Goal: Find specific page/section: Find specific page/section

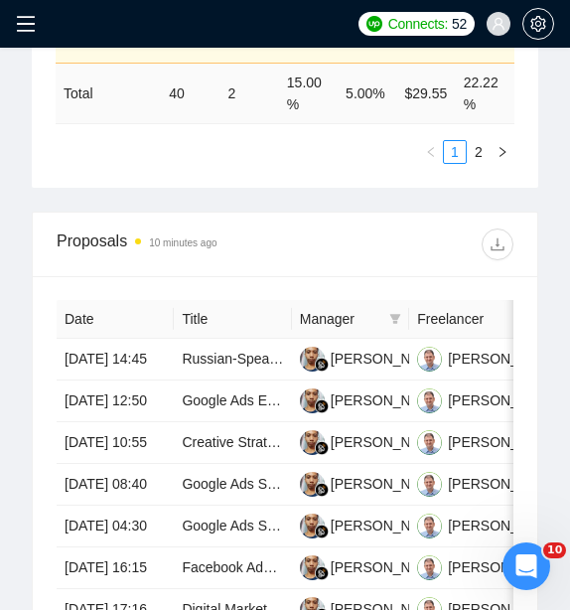
scroll to position [1716, 0]
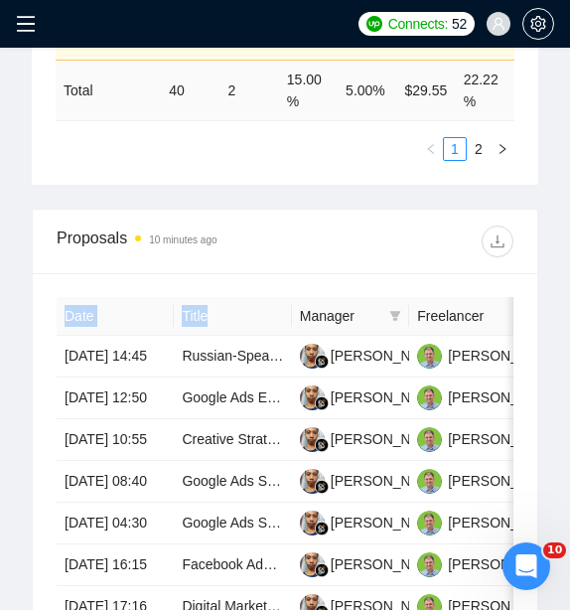
drag, startPoint x: 566, startPoint y: 319, endPoint x: 923, endPoint y: 304, distance: 357.8
click at [305, 213] on div "Proposals 14 minutes ago" at bounding box center [285, 242] width 457 height 64
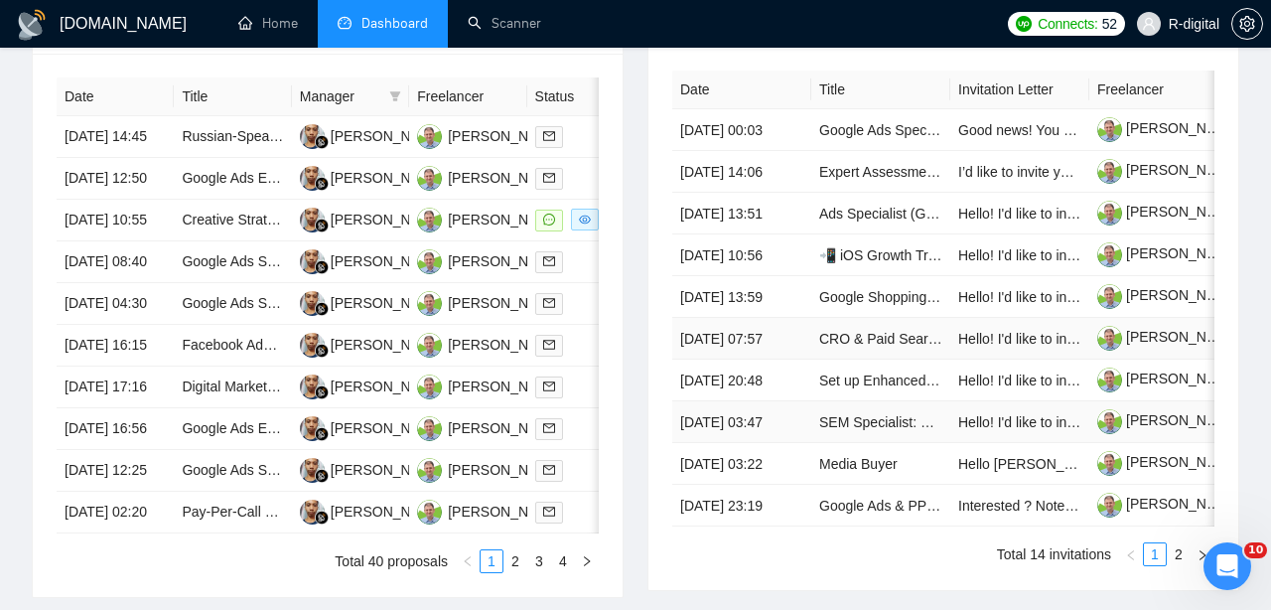
scroll to position [813, 0]
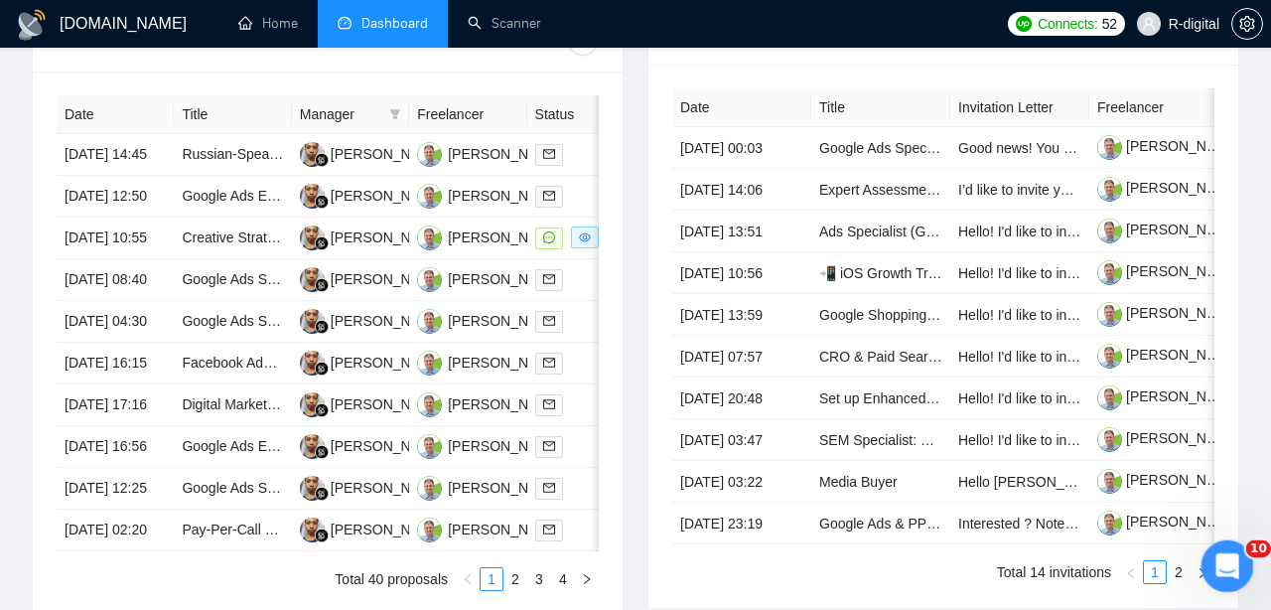
click at [639, 554] on icon "Open Intercom Messenger" at bounding box center [1224, 563] width 33 height 33
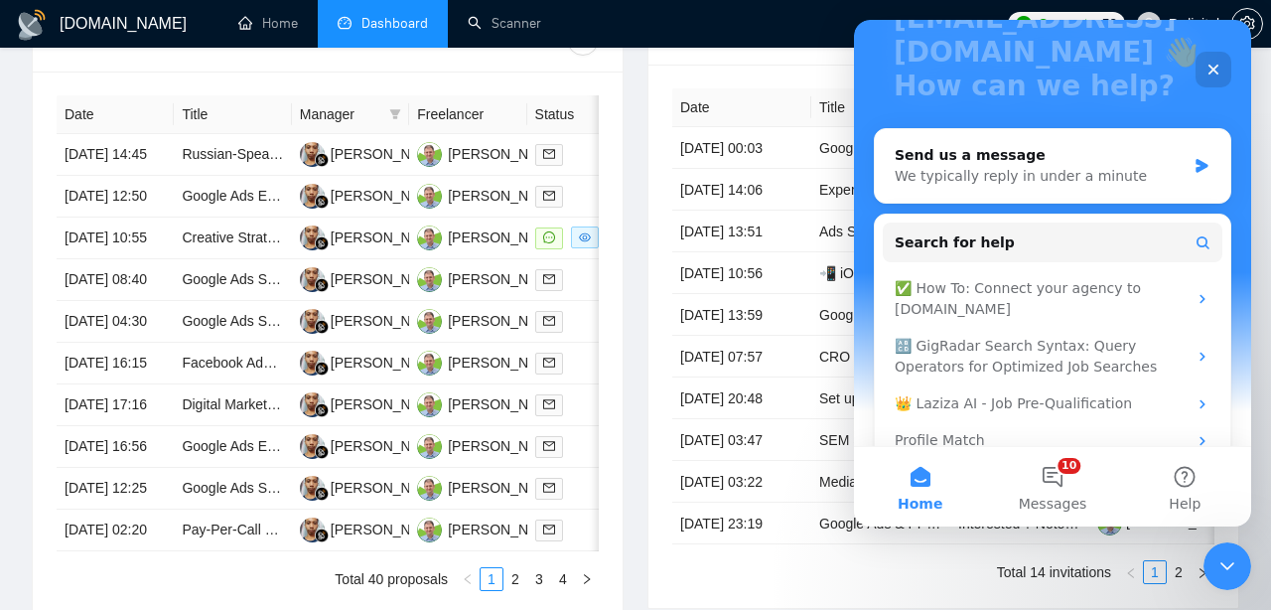
scroll to position [191, 0]
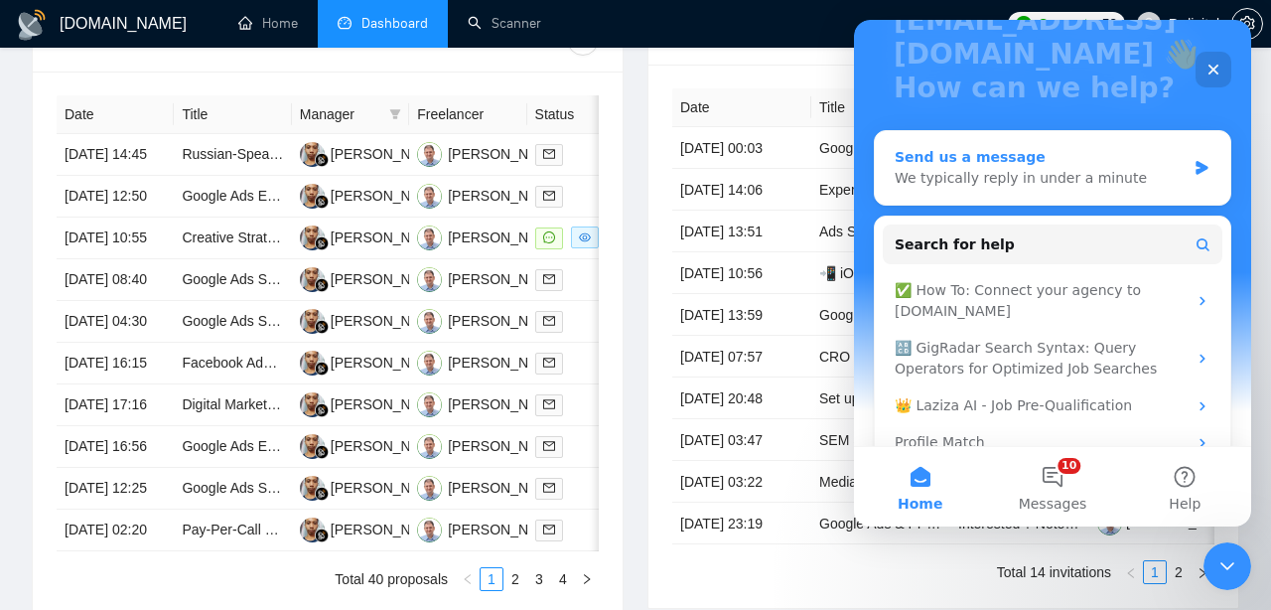
click at [639, 168] on div "We typically reply in under a minute" at bounding box center [1040, 178] width 291 height 21
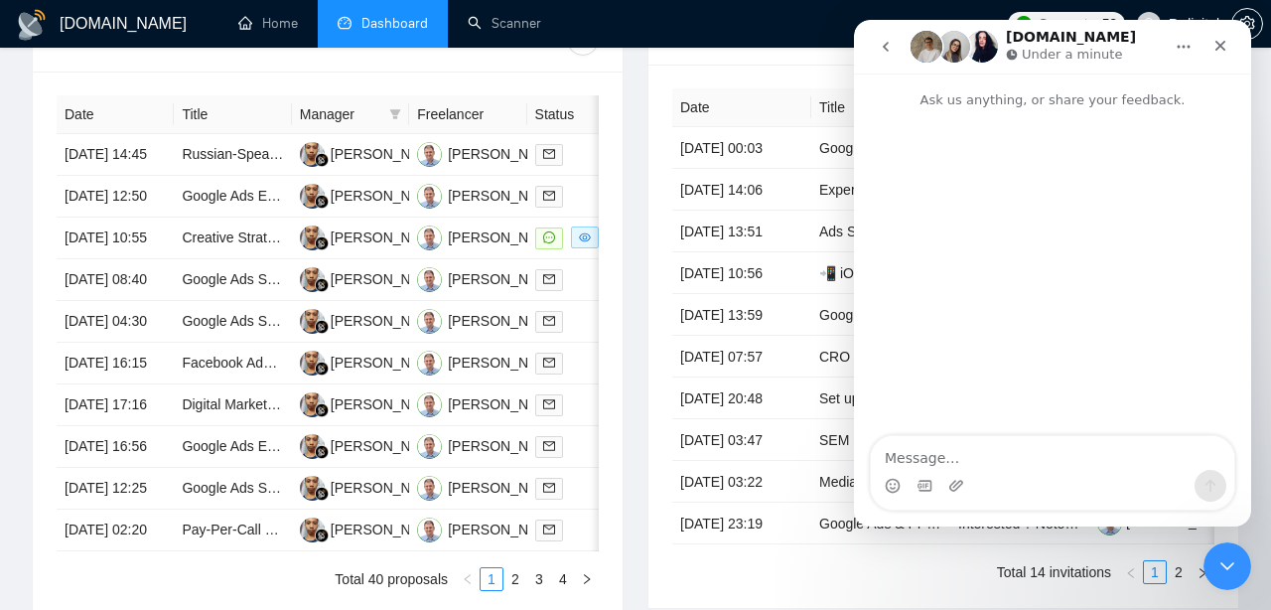
scroll to position [0, 0]
click at [639, 44] on icon "go back" at bounding box center [886, 47] width 16 height 16
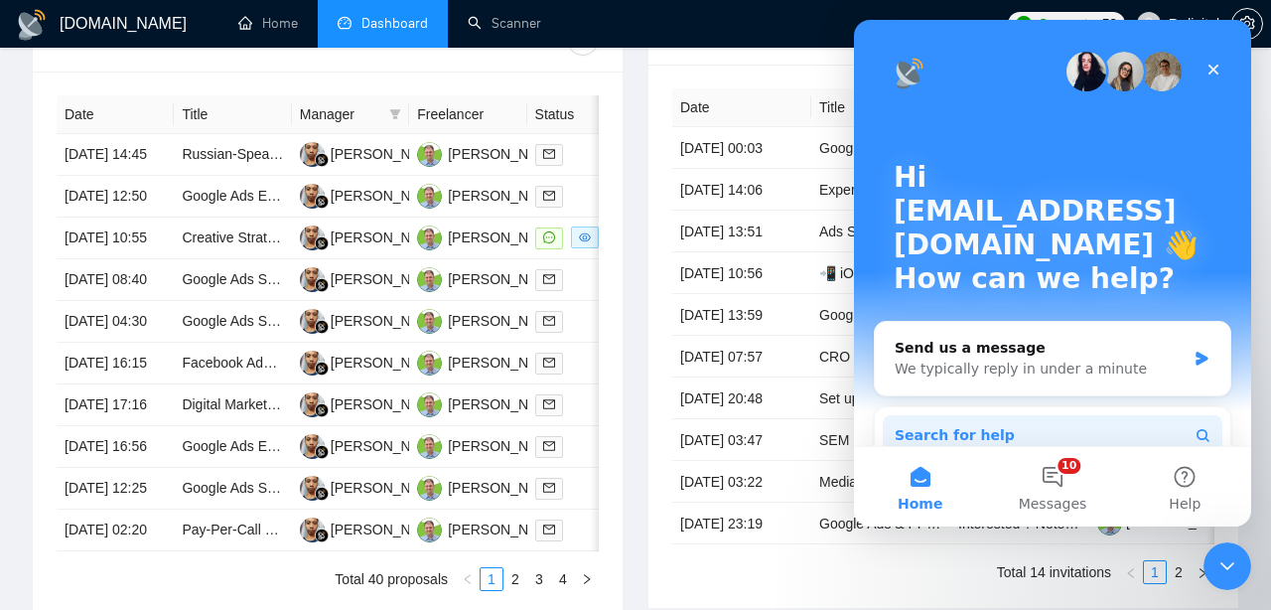
click at [639, 425] on span "Search for help" at bounding box center [955, 435] width 120 height 21
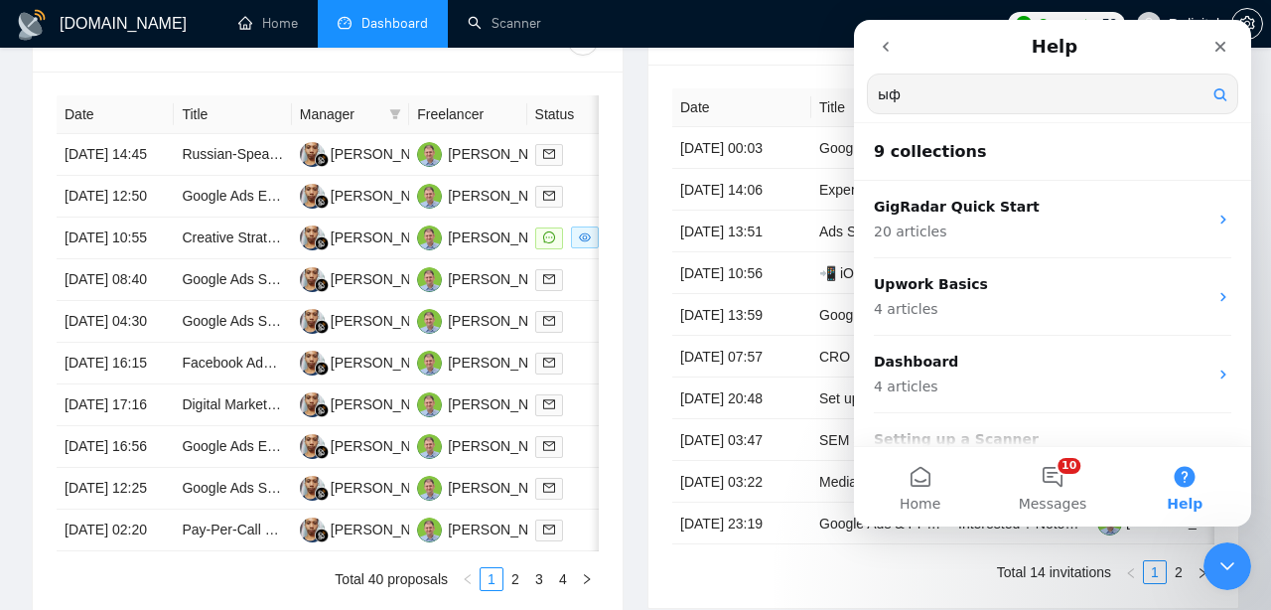
type input "ы"
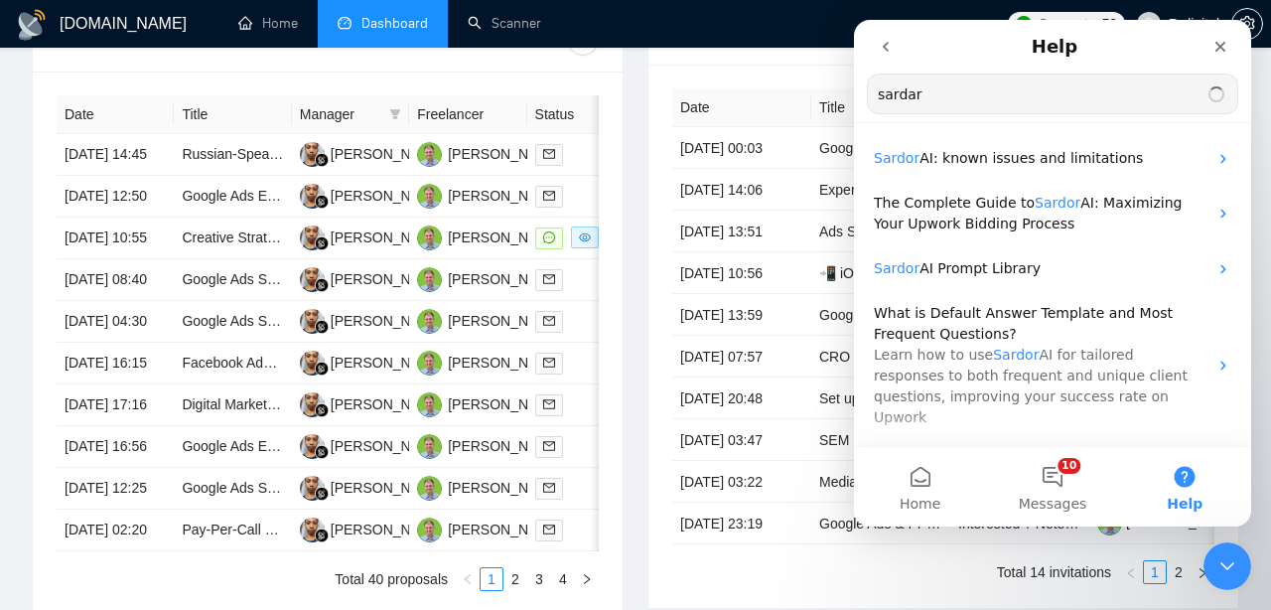
type input "sardar"
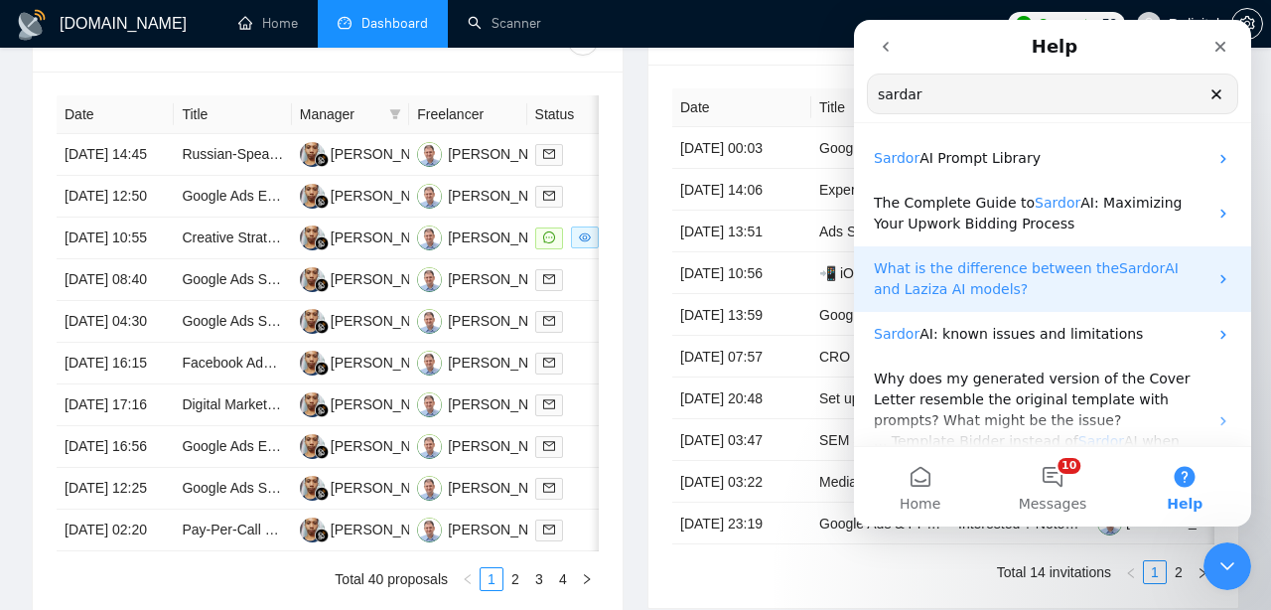
click at [639, 266] on span "Sardor" at bounding box center [1142, 268] width 46 height 16
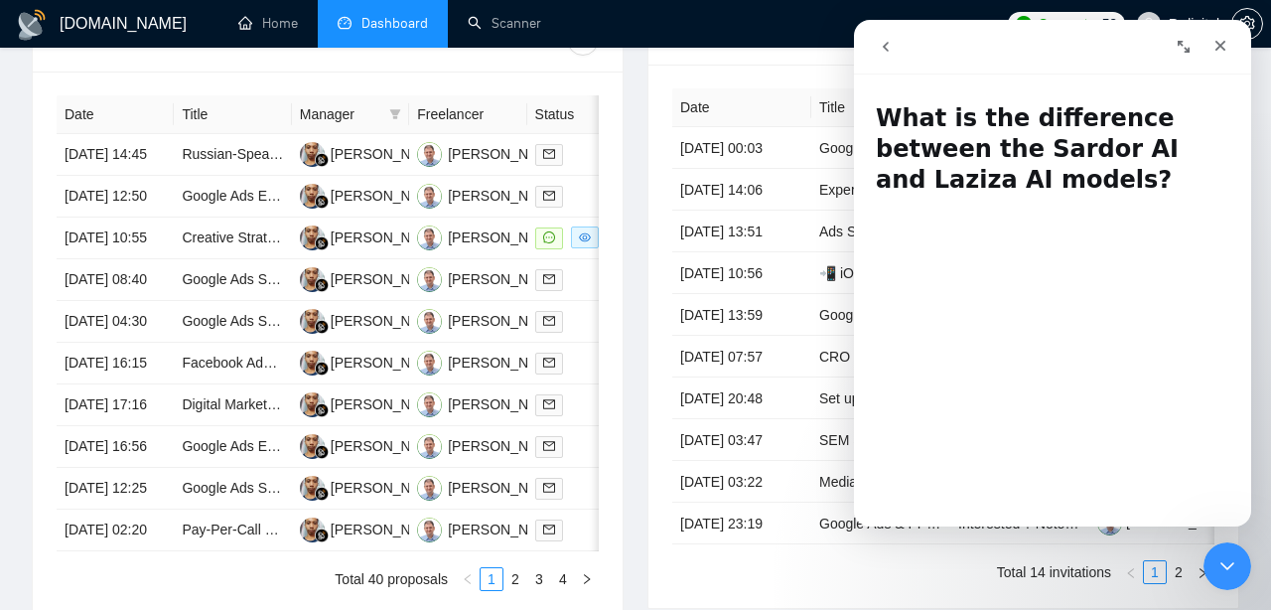
click at [639, 52] on button "go back" at bounding box center [886, 47] width 38 height 38
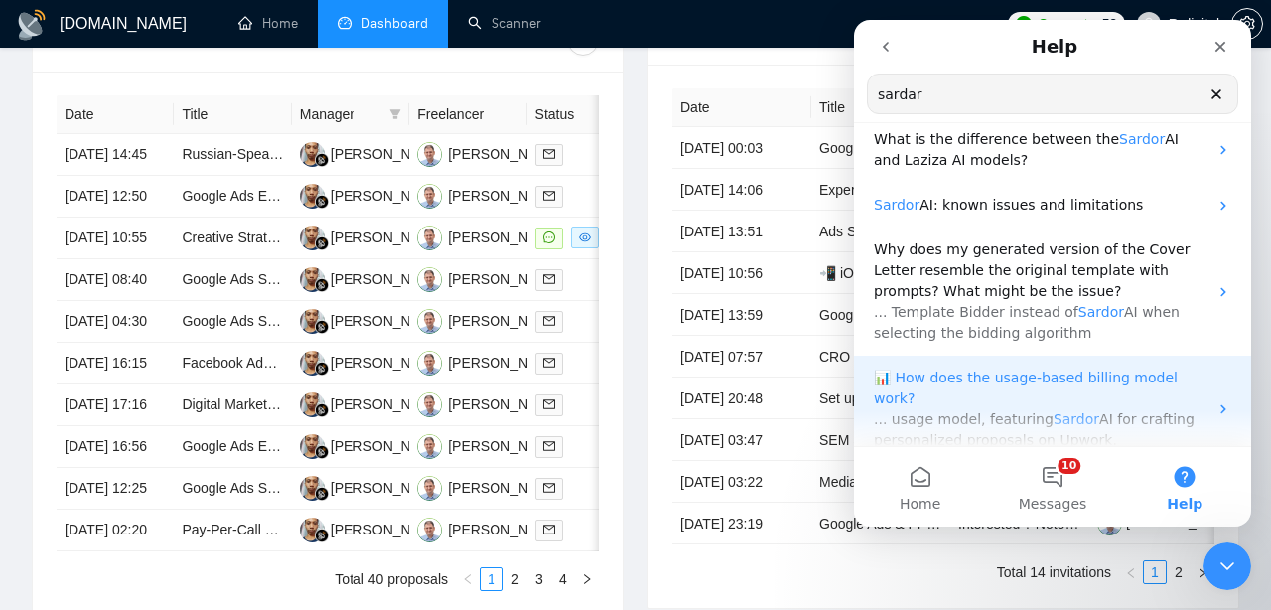
scroll to position [123, 0]
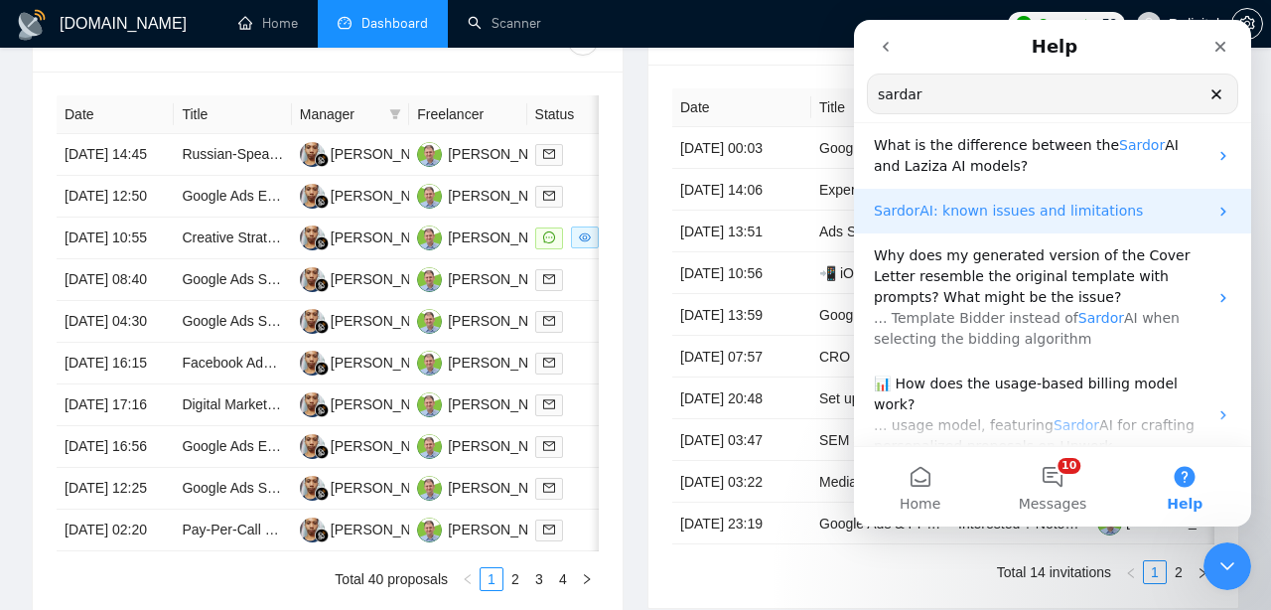
click at [639, 203] on span "AI: known issues and limitations" at bounding box center [1030, 211] width 223 height 16
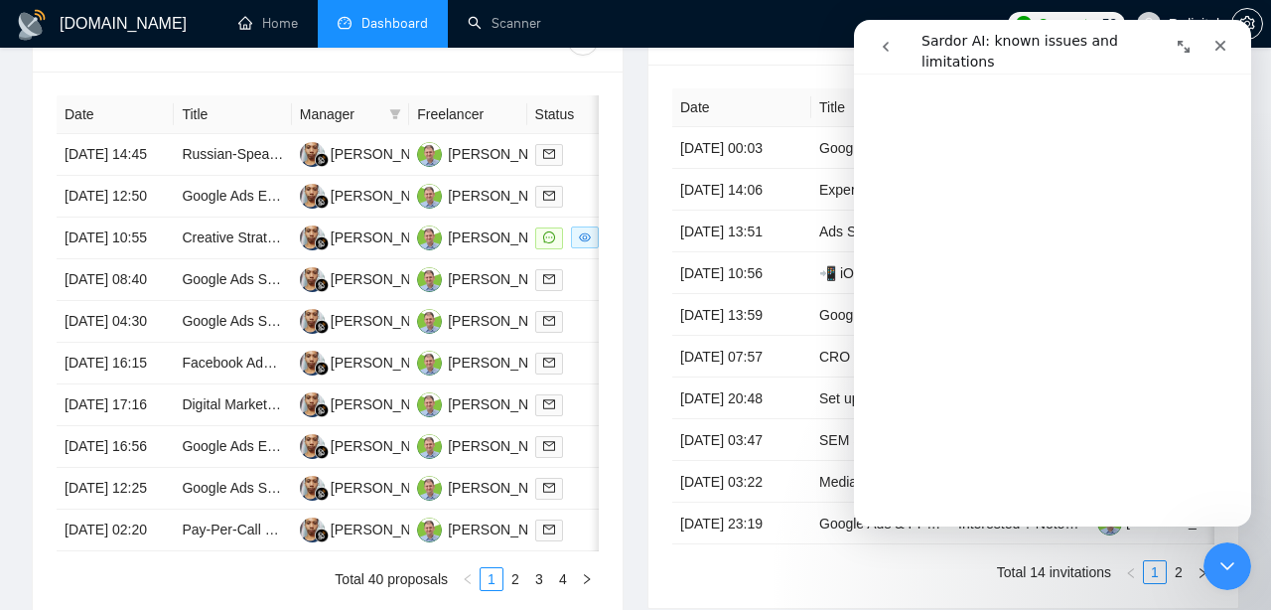
scroll to position [1594, 0]
click at [639, 46] on icon "go back" at bounding box center [886, 47] width 16 height 16
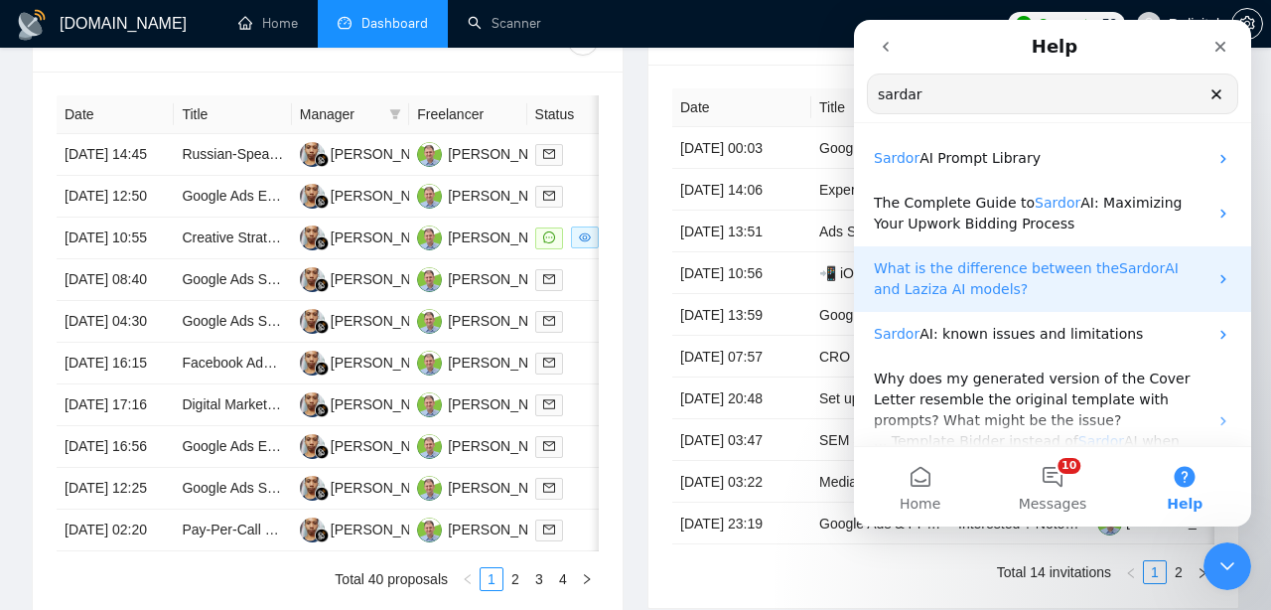
scroll to position [0, 0]
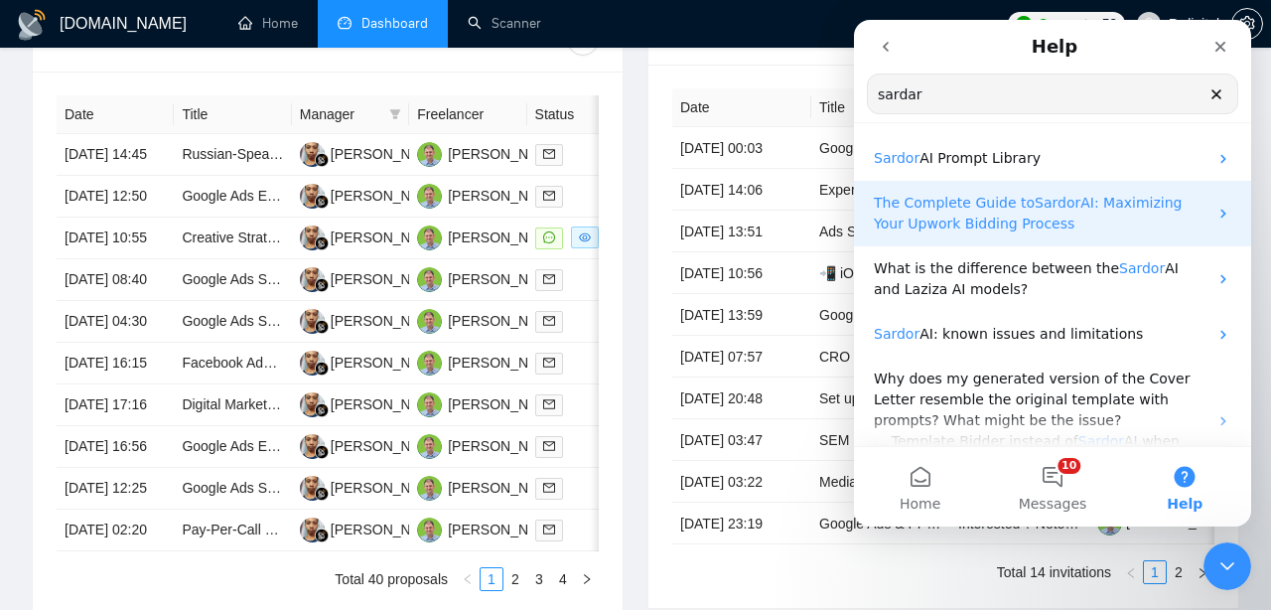
click at [639, 202] on span "The Complete Guide to" at bounding box center [954, 203] width 161 height 16
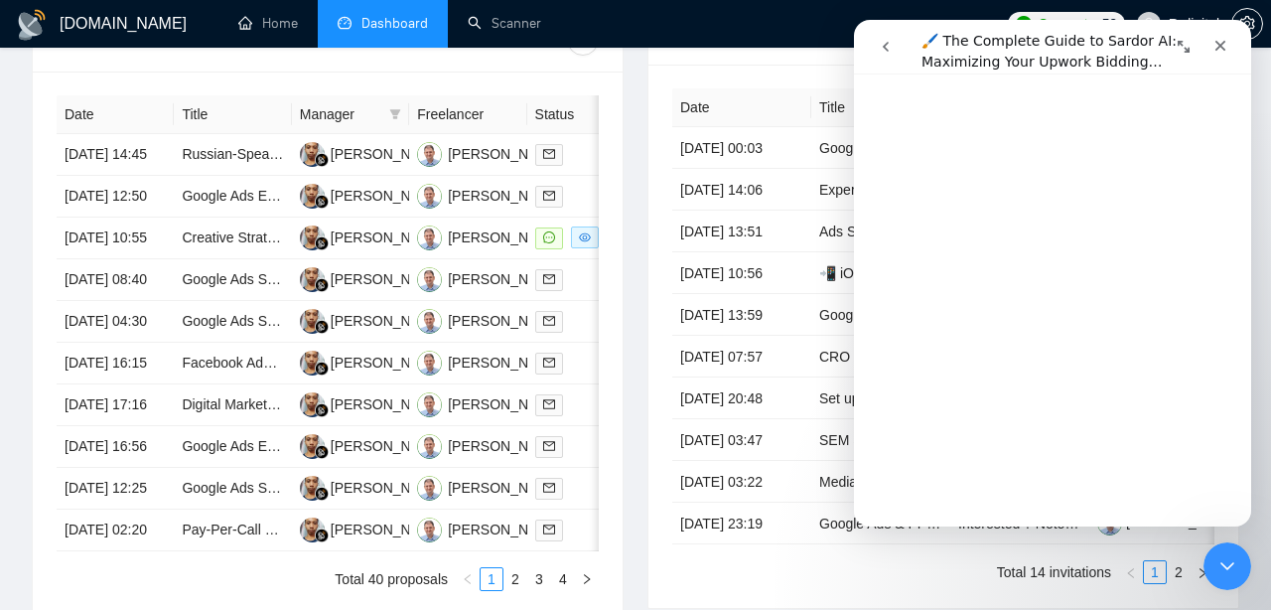
scroll to position [4896, 0]
click at [639, 137] on td "[DATE] 00:03" at bounding box center [741, 148] width 139 height 42
click at [639, 43] on div "Close" at bounding box center [1220, 46] width 36 height 36
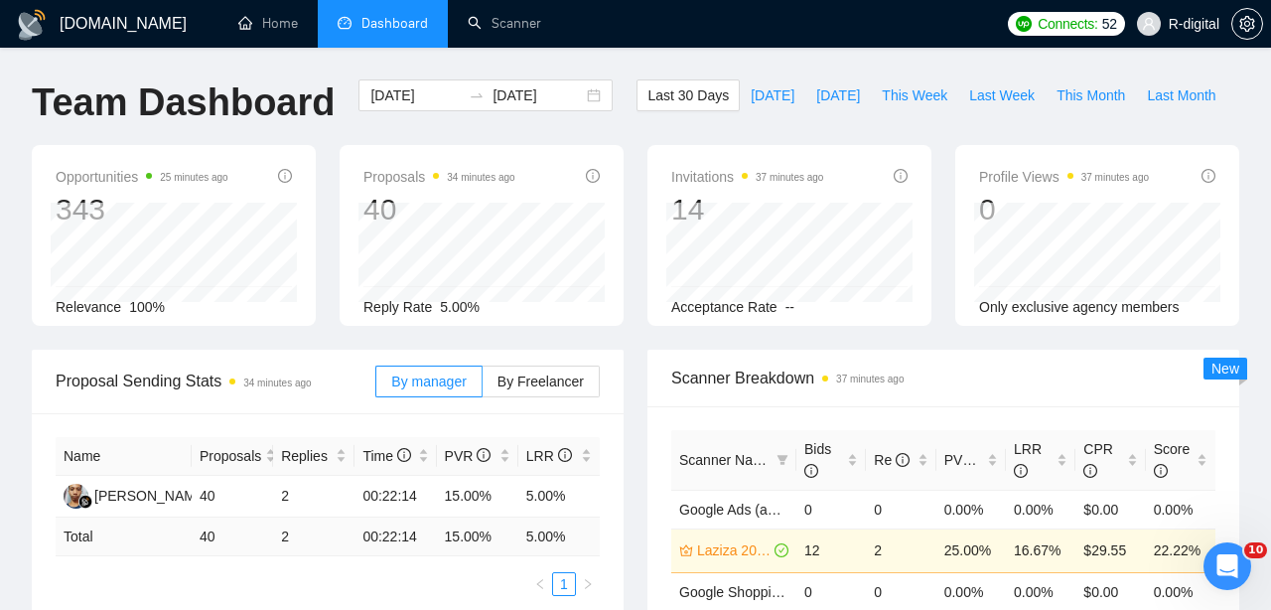
scroll to position [0, 0]
click at [505, 32] on link "Scanner" at bounding box center [504, 23] width 73 height 17
